Goal: Find contact information: Find contact information

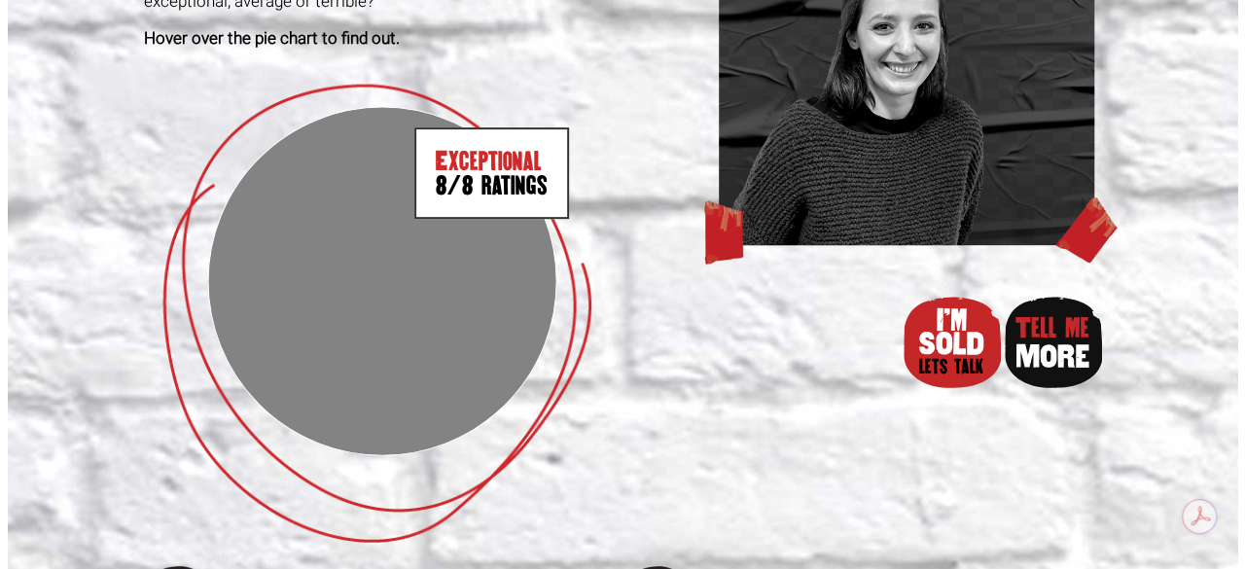
scroll to position [309, 0]
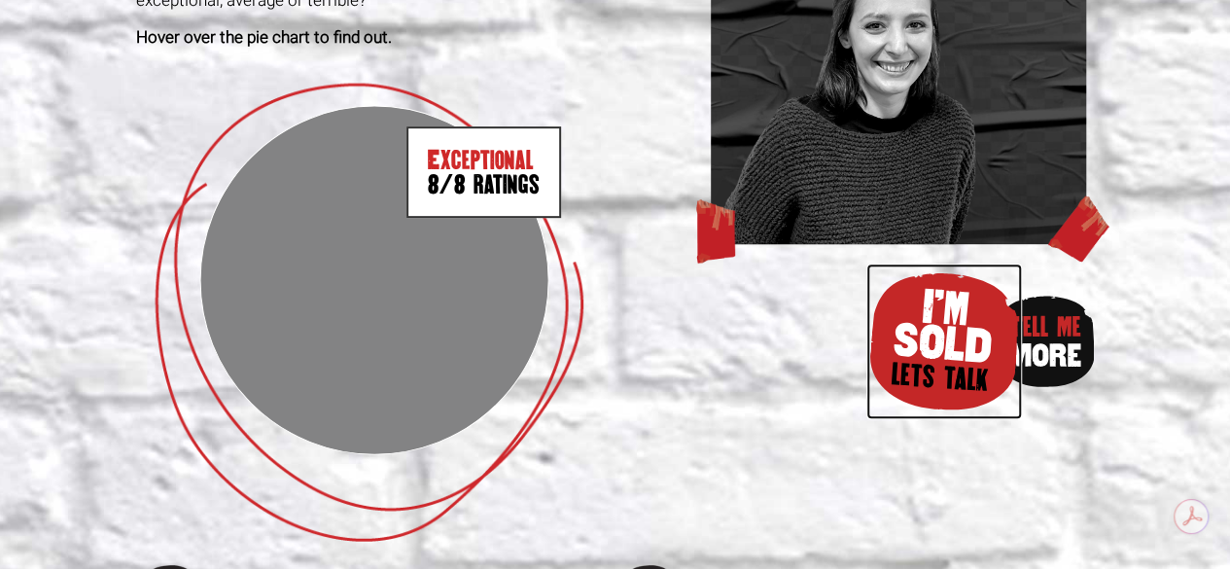
click at [951, 332] on img at bounding box center [945, 342] width 156 height 156
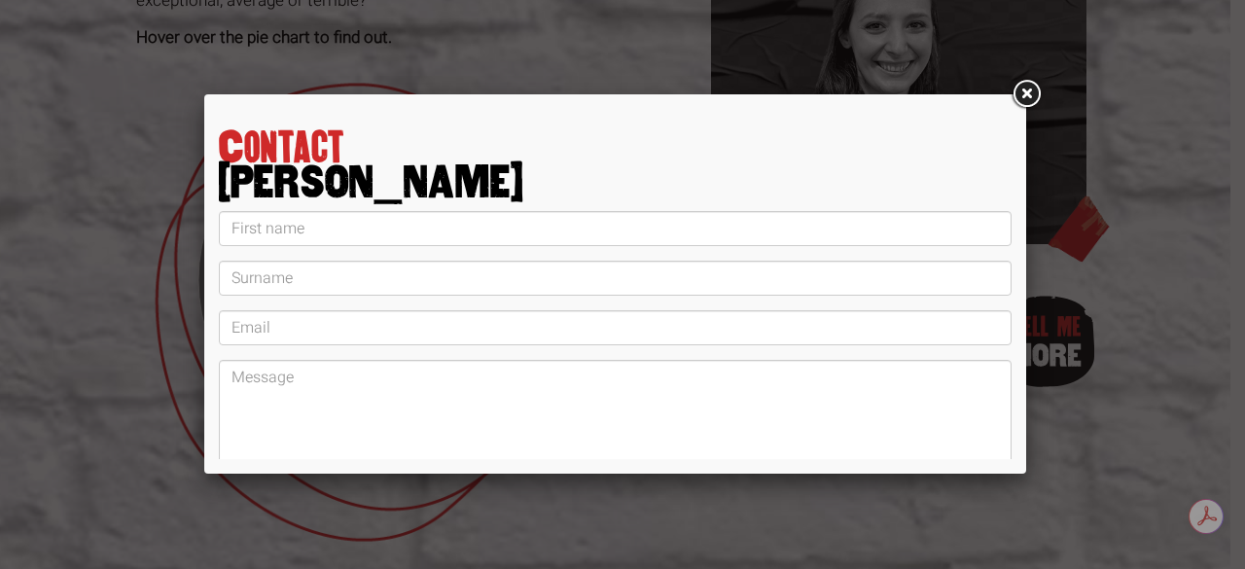
scroll to position [140, 0]
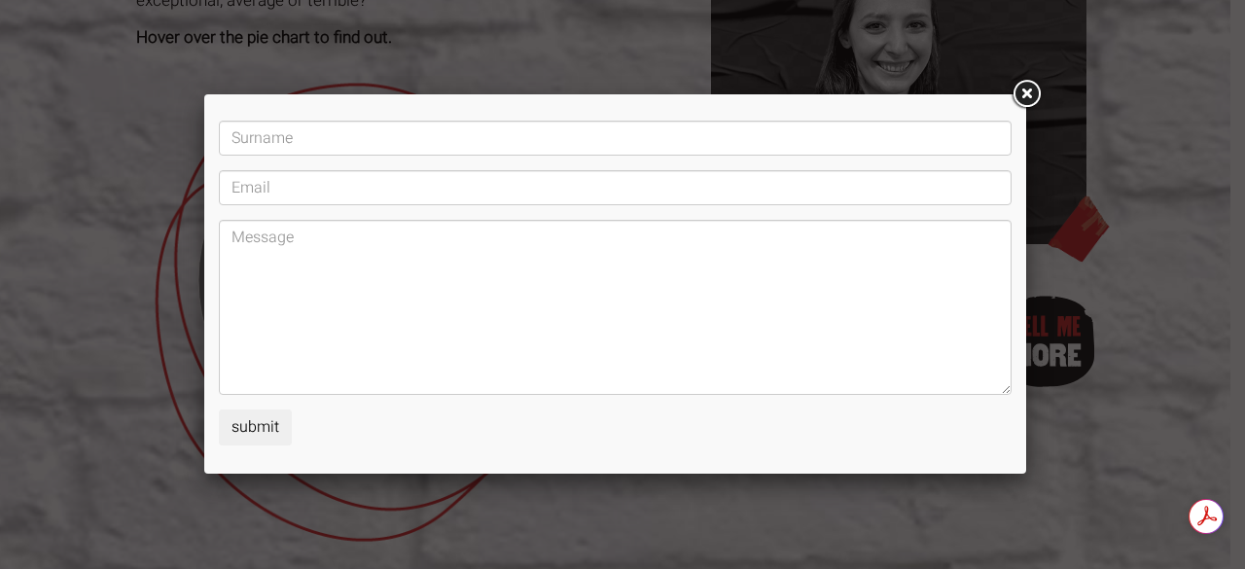
click at [1105, 334] on div "Contact Sara submit Thanks Sara will be in touch shortly" at bounding box center [622, 284] width 1245 height 569
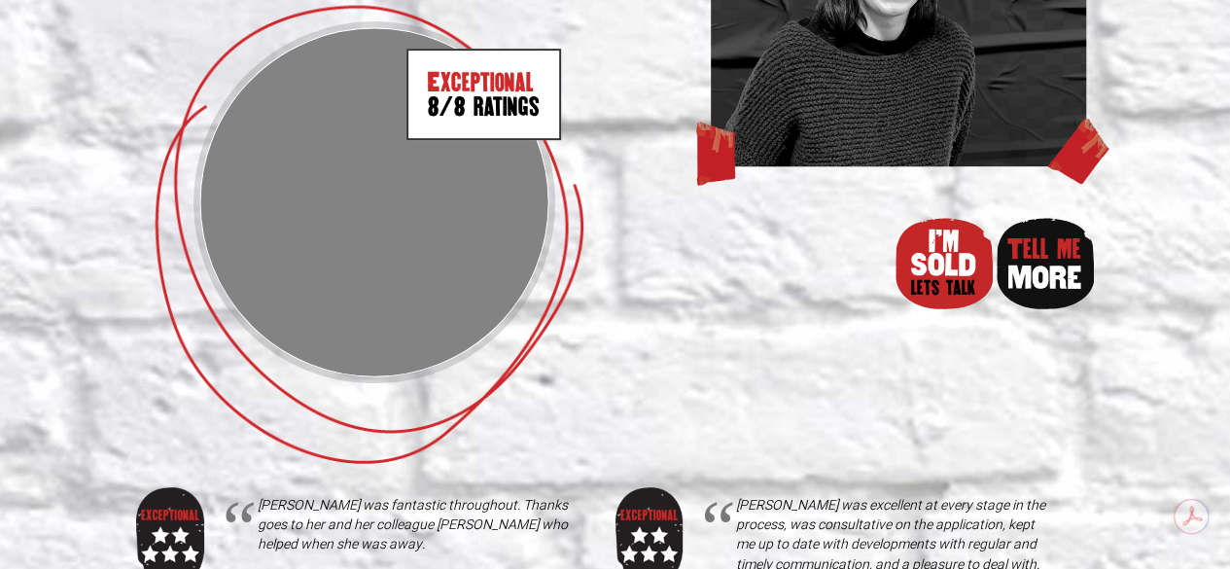
scroll to position [389, 0]
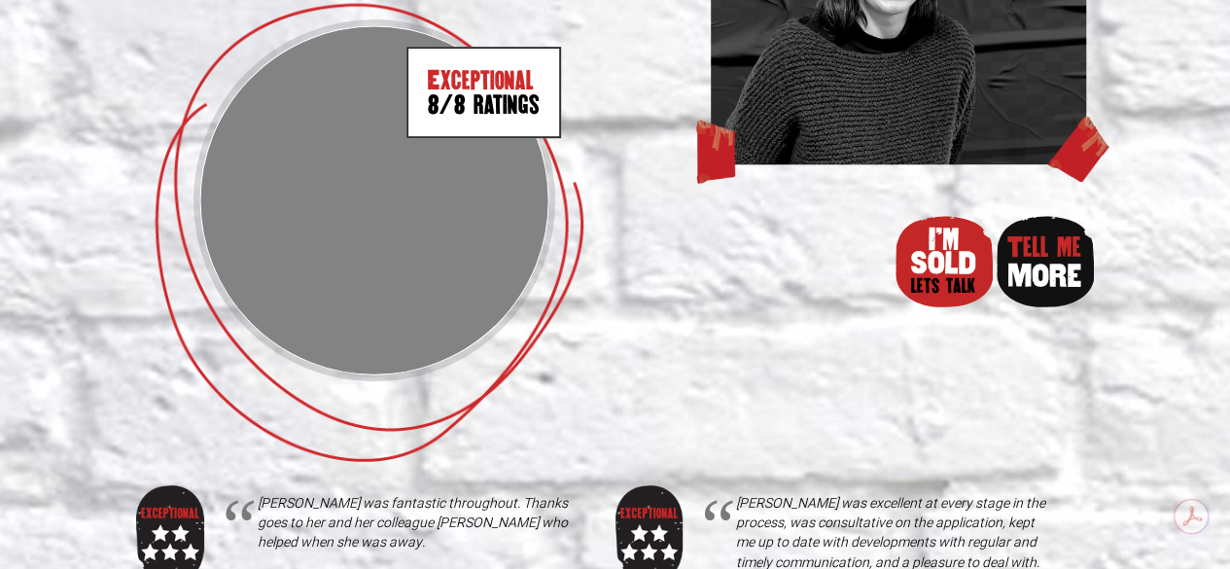
click at [354, 312] on ellipse "A chart." at bounding box center [374, 200] width 348 height 348
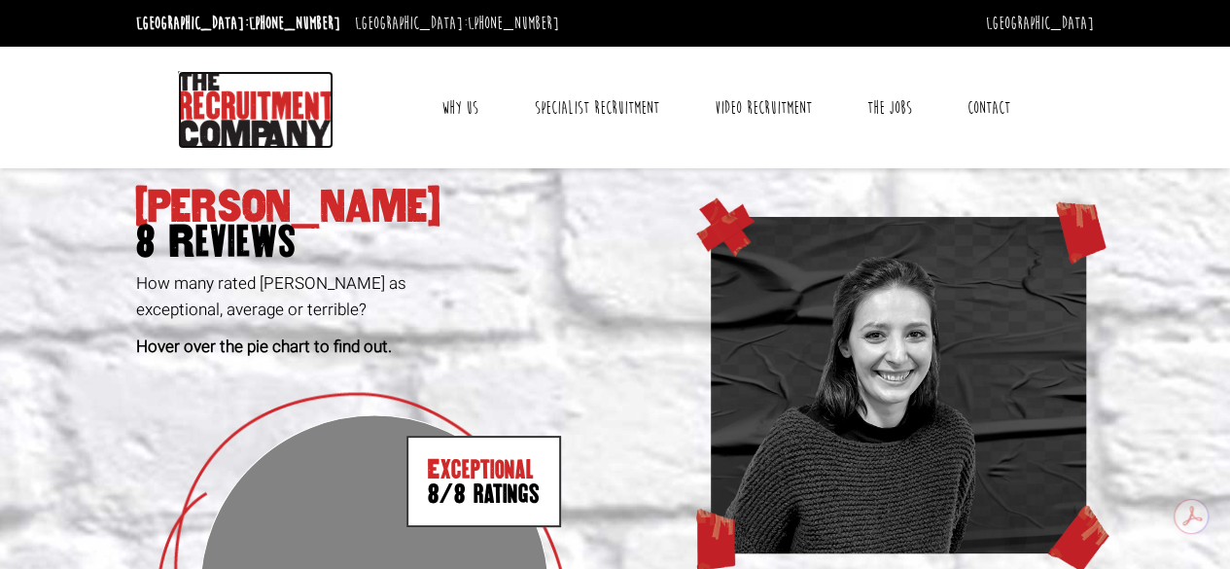
click at [241, 102] on img at bounding box center [256, 110] width 156 height 78
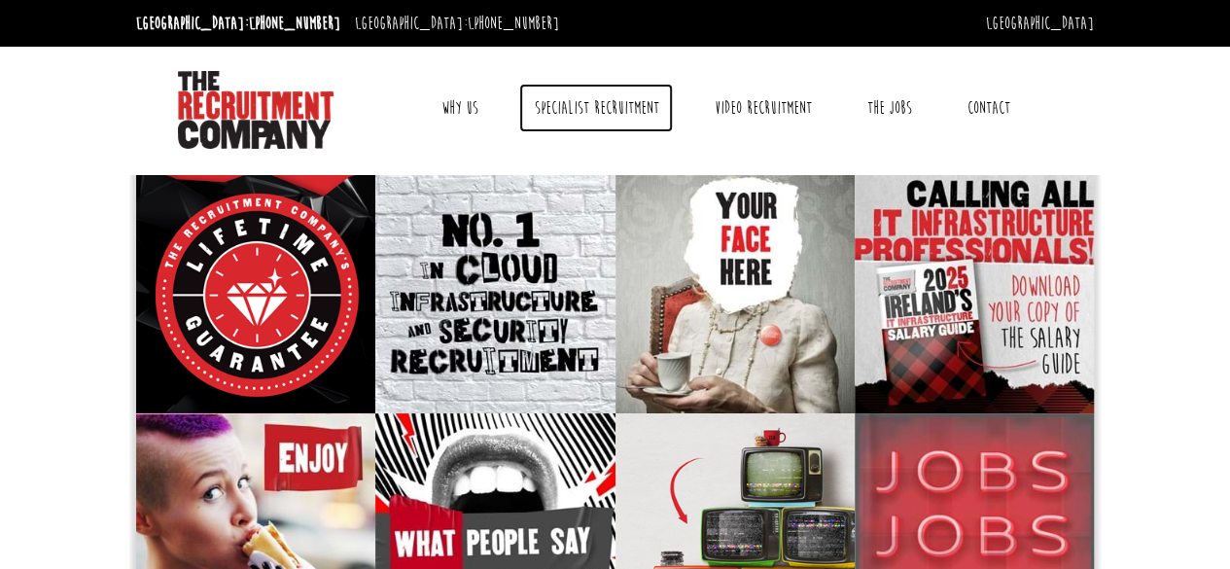
click at [632, 112] on link "Specialist Recruitment" at bounding box center [596, 108] width 154 height 49
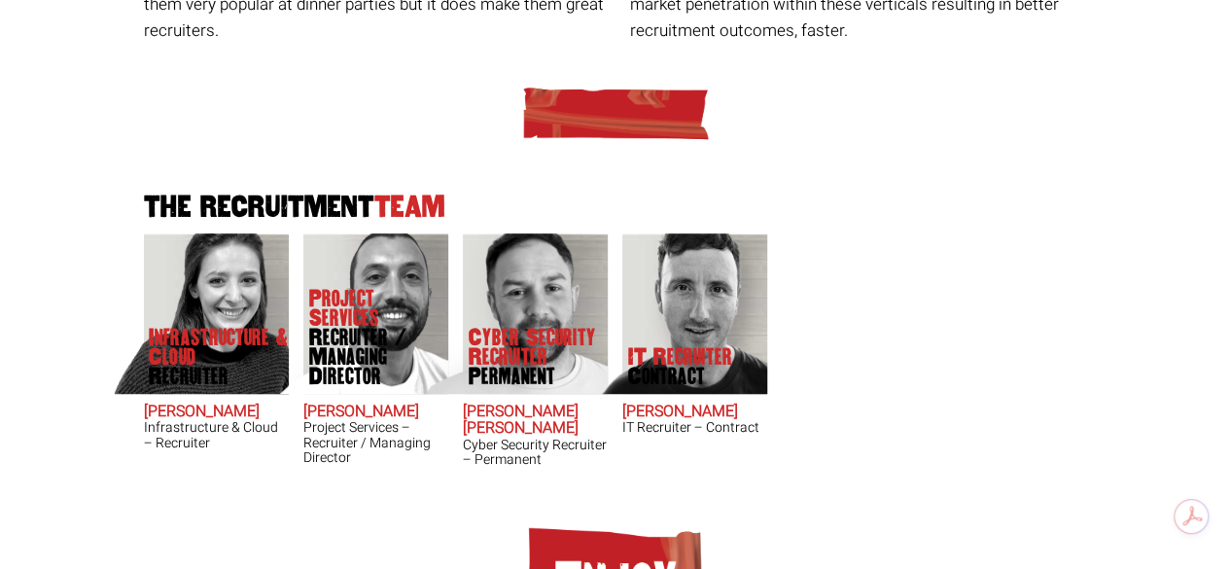
scroll to position [505, 0]
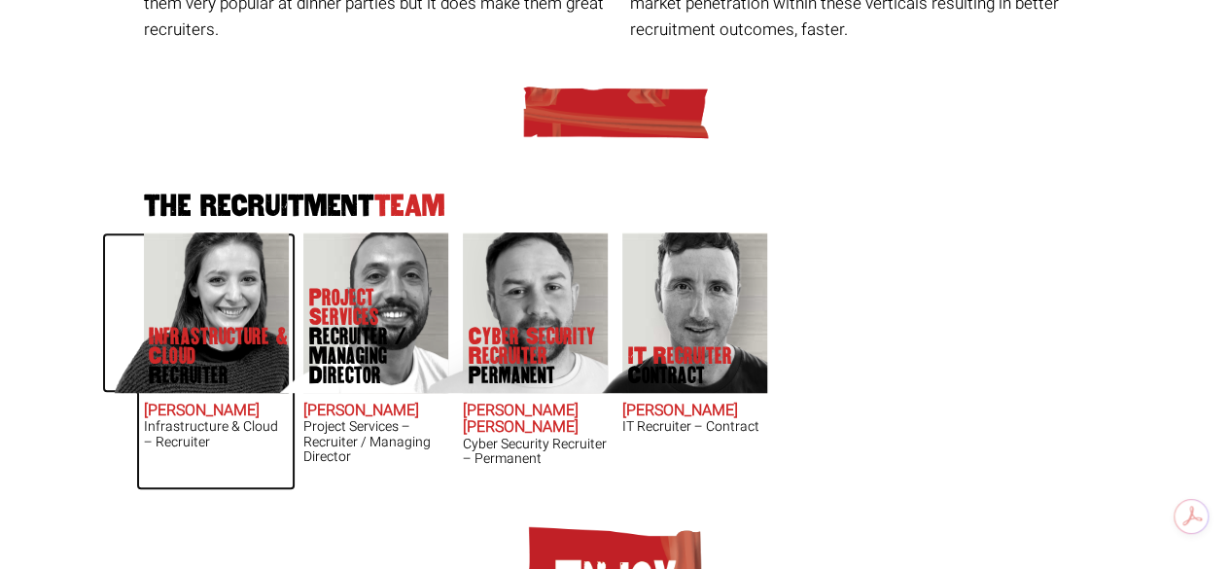
click at [185, 352] on p "Infrastructure & Cloud Recruiter" at bounding box center [218, 356] width 139 height 58
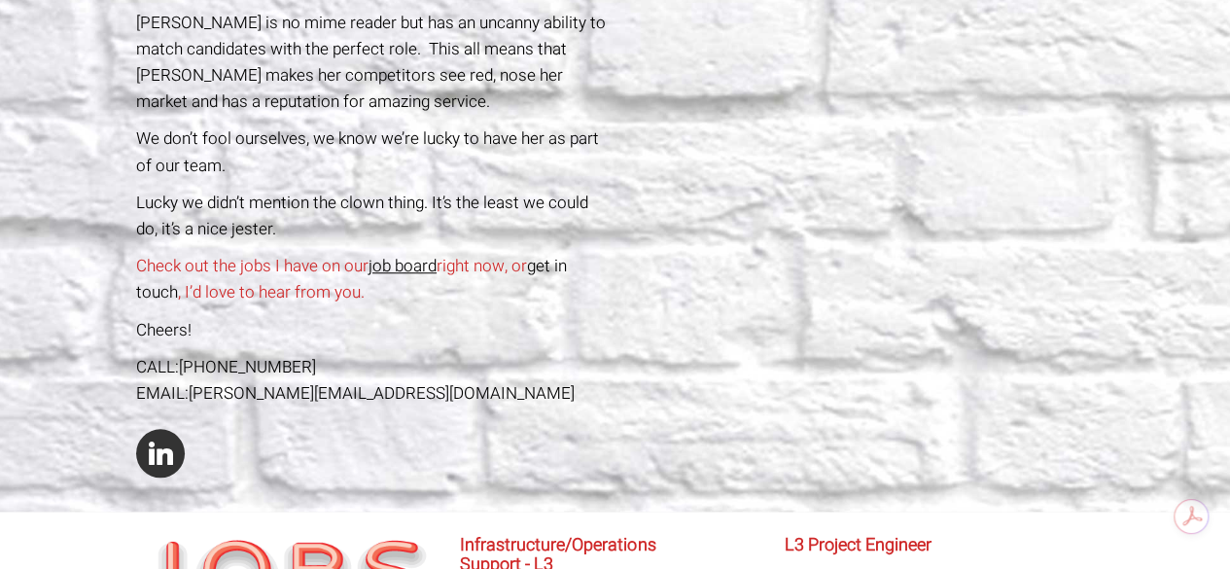
scroll to position [705, 0]
